Goal: Task Accomplishment & Management: Manage account settings

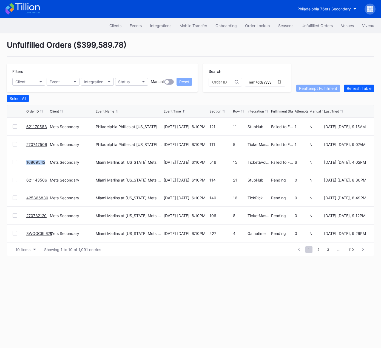
click at [37, 161] on link "16809542" at bounding box center [35, 162] width 19 height 5
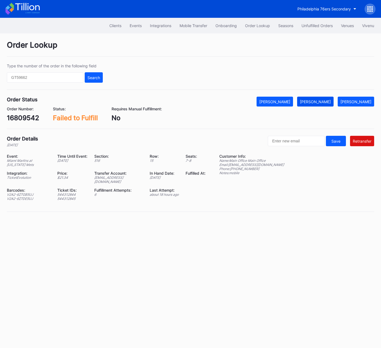
click at [325, 102] on div "[PERSON_NAME]" at bounding box center [315, 101] width 31 height 5
click at [321, 25] on div "Unfulfilled Orders" at bounding box center [316, 25] width 31 height 5
